Goal: Transaction & Acquisition: Purchase product/service

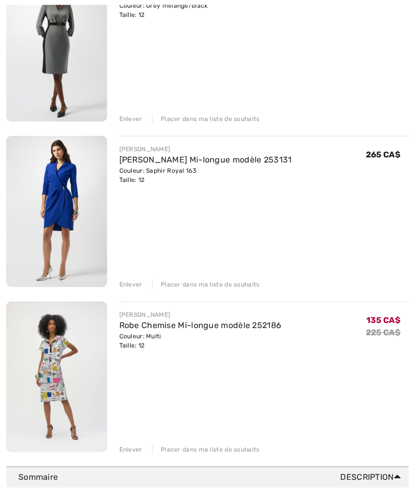
scroll to position [181, 0]
click at [137, 291] on div "JOSEPH RIBKOFF Robe Fourreau Genou modèle 253264 Couleur: Grey melange/black Ta…" at bounding box center [207, 212] width 403 height 483
click at [61, 197] on img at bounding box center [56, 211] width 101 height 151
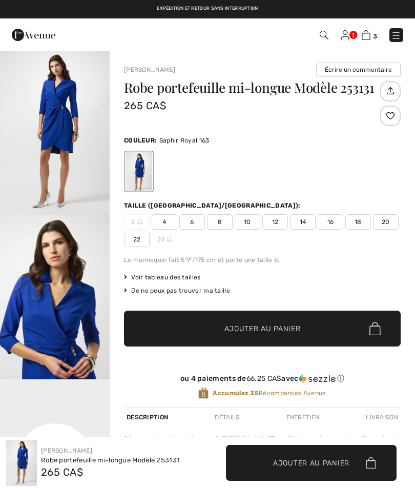
checkbox input "true"
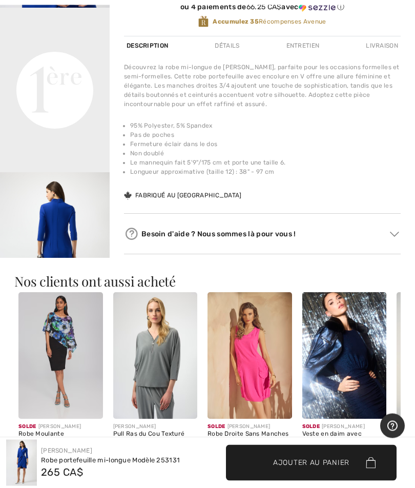
scroll to position [372, 0]
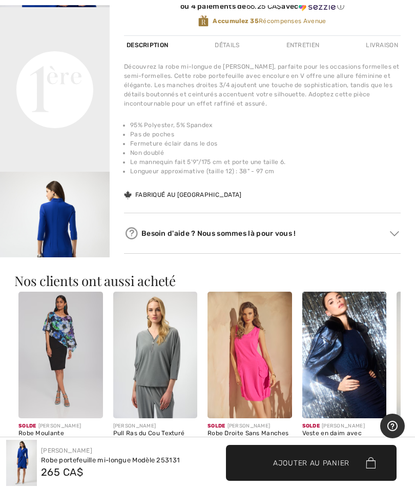
click at [74, 236] on img "3 / 4" at bounding box center [55, 254] width 110 height 164
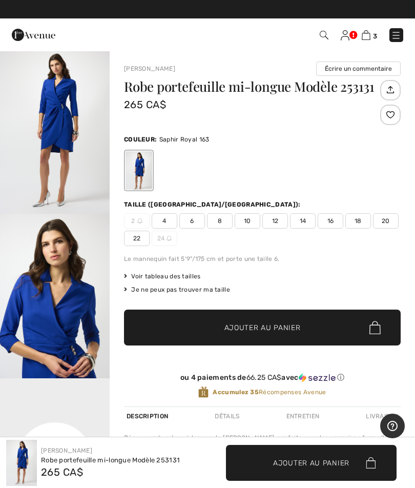
scroll to position [1, 0]
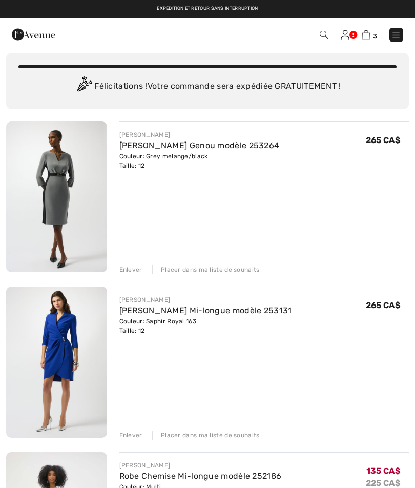
scroll to position [30, 0]
click at [136, 263] on div "Enlever Placer dans ma liste de souhaits" at bounding box center [264, 268] width 290 height 11
click at [56, 206] on img at bounding box center [56, 196] width 101 height 151
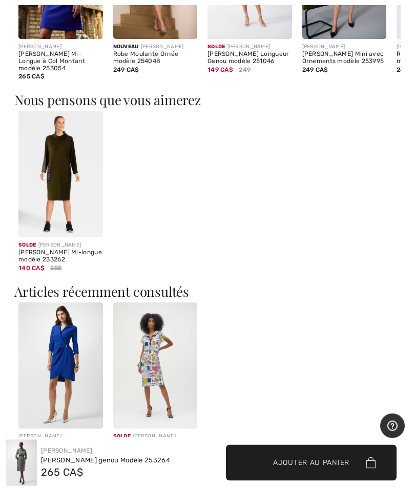
scroll to position [737, 0]
click at [61, 176] on img at bounding box center [60, 174] width 85 height 127
